Goal: Information Seeking & Learning: Find specific fact

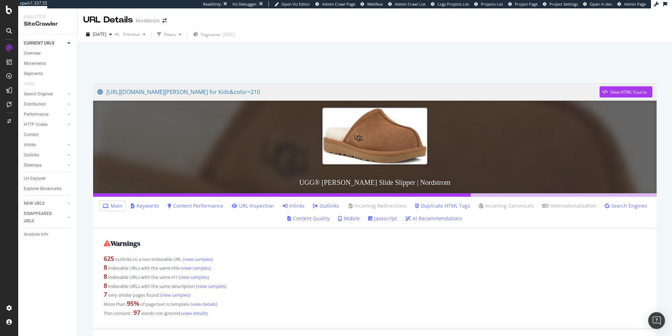
click at [292, 205] on link "Inlinks" at bounding box center [294, 205] width 22 height 7
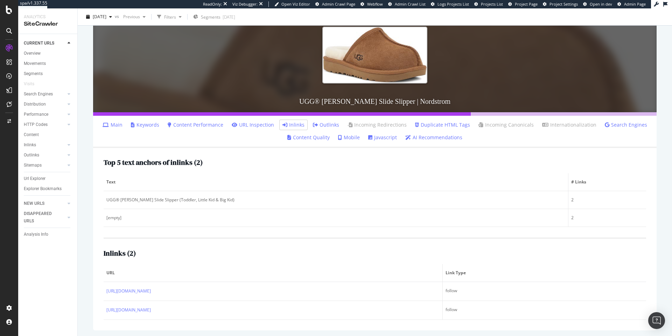
scroll to position [82, 0]
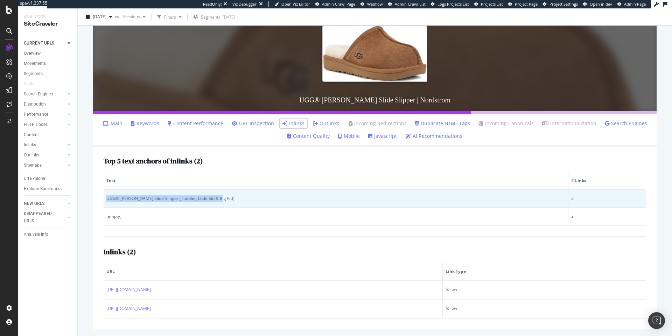
drag, startPoint x: 221, startPoint y: 198, endPoint x: 104, endPoint y: 201, distance: 116.7
click at [104, 201] on td "UGG® [PERSON_NAME] Slide Slipper (Toddler, Little Kid & Big Kid)" at bounding box center [336, 198] width 465 height 18
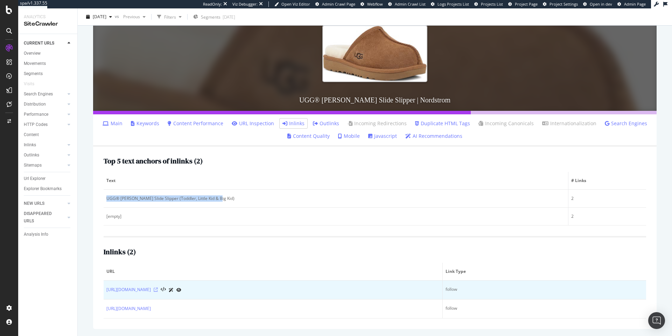
click at [158, 290] on icon at bounding box center [156, 289] width 4 height 4
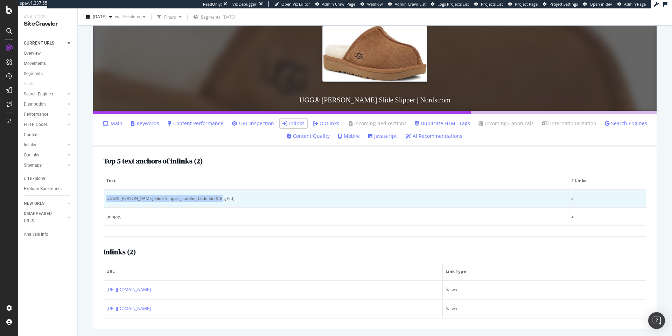
copy div "UGG® [PERSON_NAME] Slide Slipper (Toddler, Little Kid & Big Kid)"
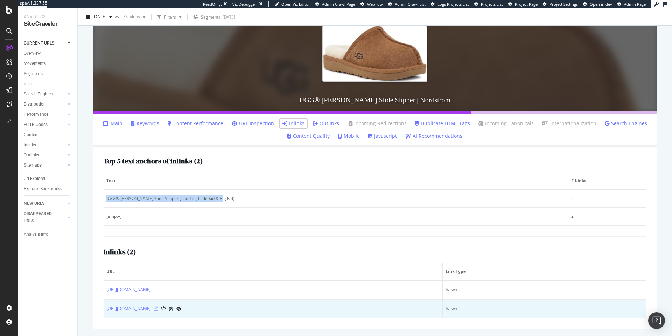
click at [158, 308] on icon at bounding box center [156, 308] width 4 height 4
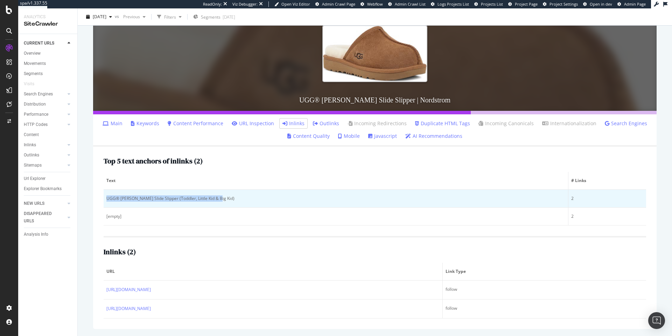
copy div "UGG® [PERSON_NAME] Slide Slipper (Toddler, Little Kid & Big Kid)"
